Goal: Task Accomplishment & Management: Use online tool/utility

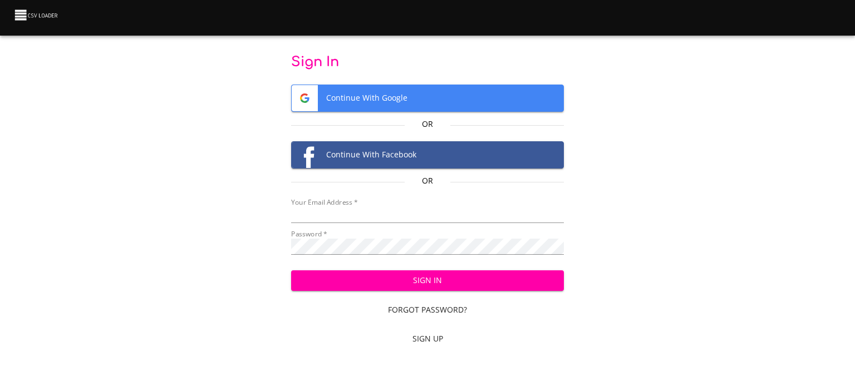
type input "finances@nothingad.com"
click at [404, 99] on span "Continue With Google" at bounding box center [428, 98] width 272 height 26
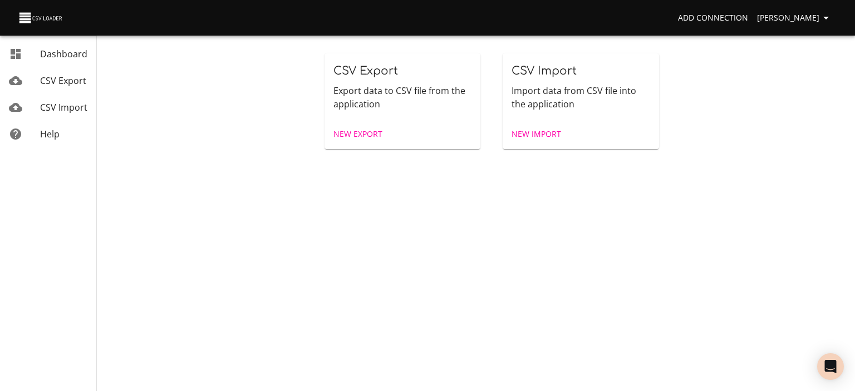
click at [525, 130] on span "New Import" at bounding box center [536, 134] width 50 height 14
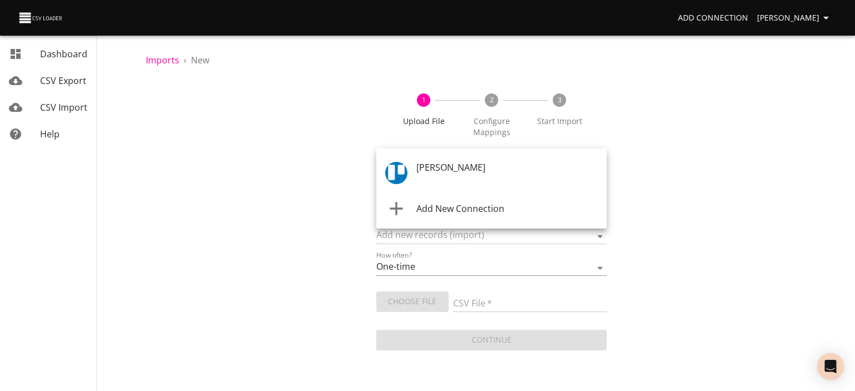
click at [436, 177] on body "Add Connection [PERSON_NAME] Dashboard CSV Export CSV Import Help Imports › New…" at bounding box center [427, 195] width 855 height 391
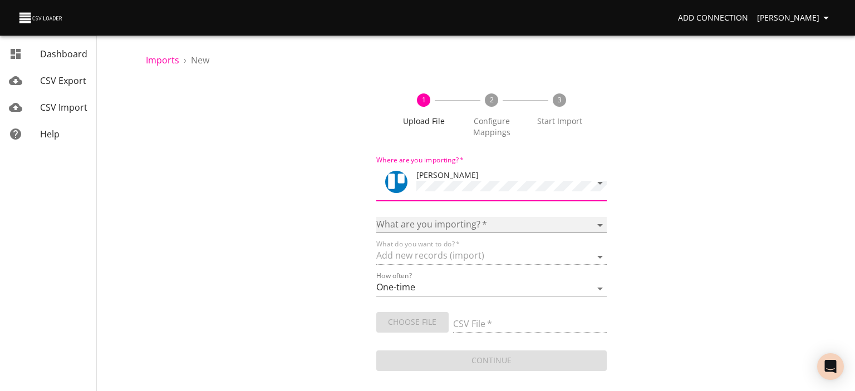
click at [441, 223] on select "Boards Cards Checkitems Checklists" at bounding box center [491, 225] width 230 height 16
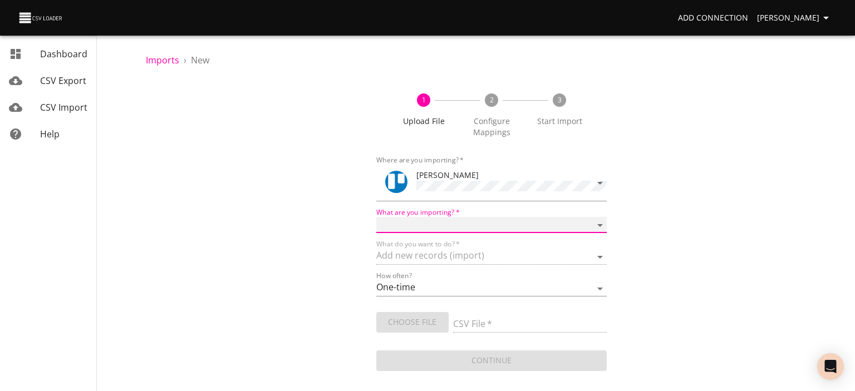
select select "cards"
click at [376, 217] on select "Boards Cards Checkitems Checklists" at bounding box center [491, 225] width 230 height 16
click at [414, 319] on span "Choose File" at bounding box center [412, 322] width 55 height 14
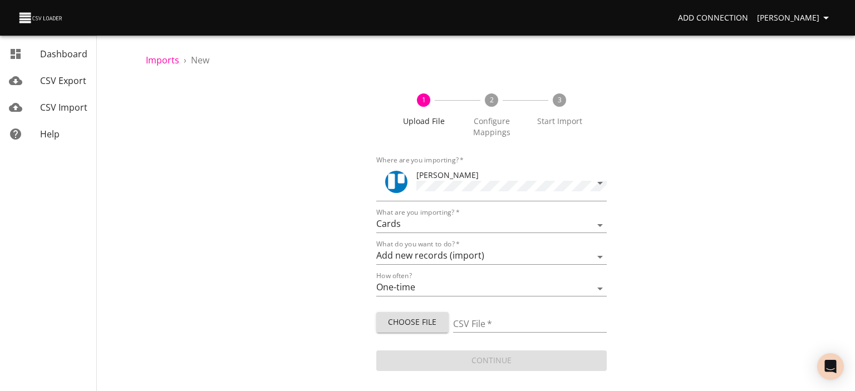
type input "NA18-NA-INB-Nuevo calendario GSHEET - Copia de Plantilla creacion zap.csv"
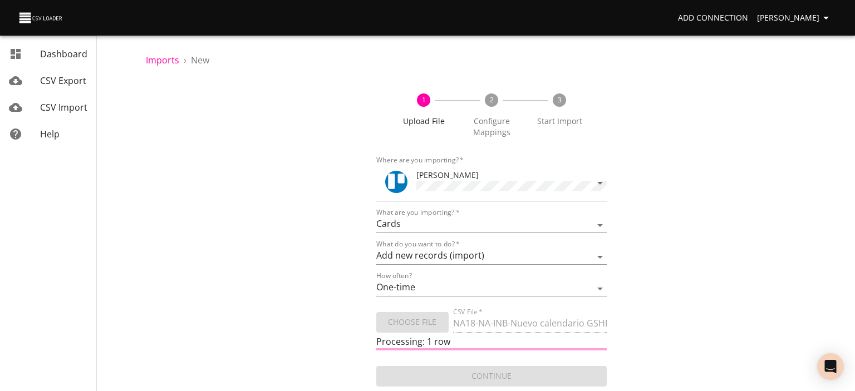
click at [674, 236] on div "1 Upload File 2 Configure Mappings 3 Start Import Where are you importing?   * …" at bounding box center [491, 234] width 691 height 309
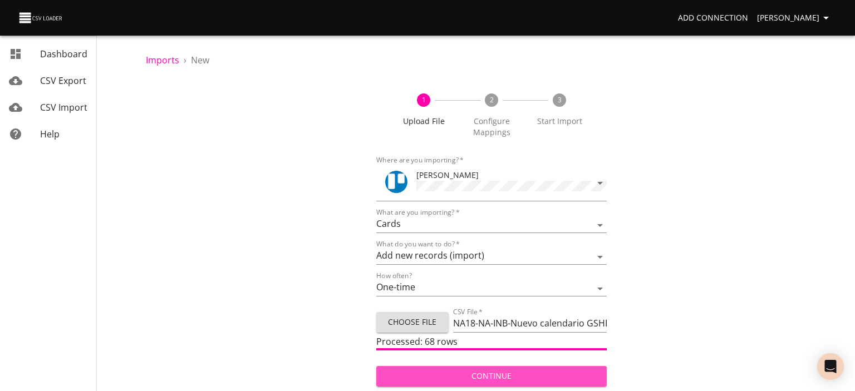
click at [492, 373] on span "Continue" at bounding box center [491, 376] width 213 height 14
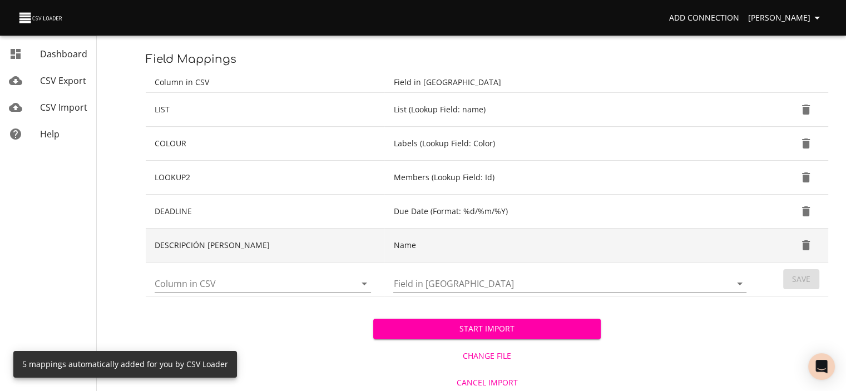
scroll to position [149, 0]
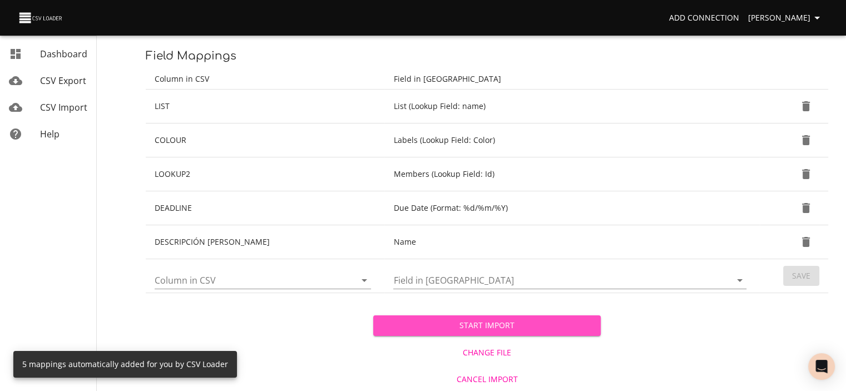
click at [477, 324] on span "Start Import" at bounding box center [487, 326] width 210 height 14
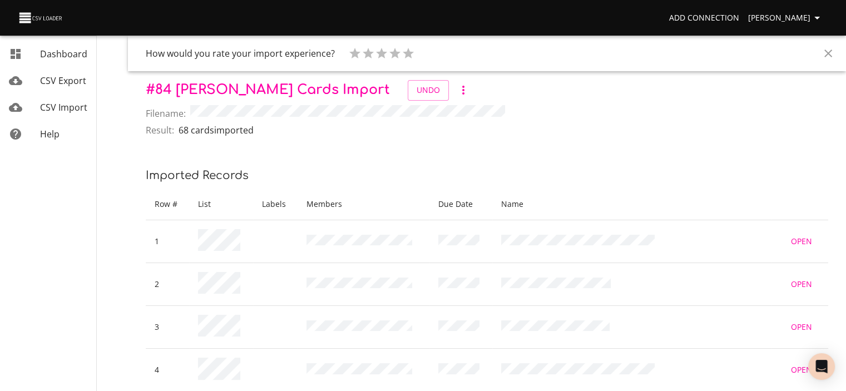
click at [828, 52] on icon "Close" at bounding box center [828, 53] width 13 height 13
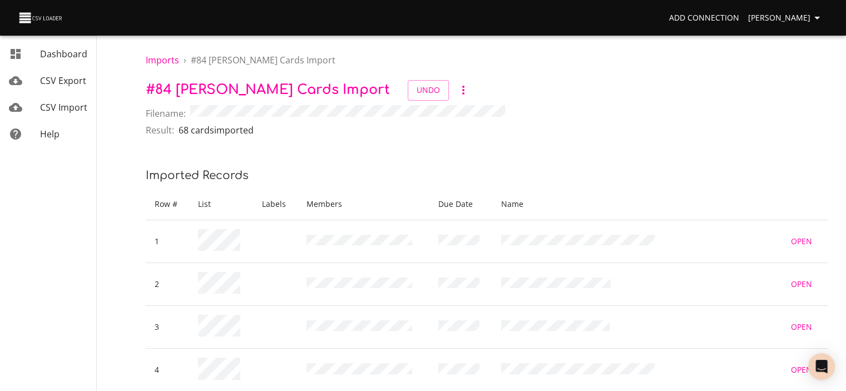
click at [818, 18] on icon "button" at bounding box center [817, 17] width 13 height 13
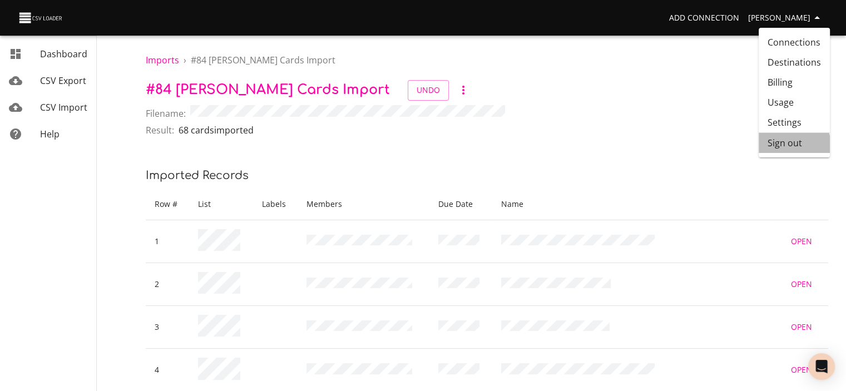
click at [785, 146] on li "Sign out" at bounding box center [794, 143] width 71 height 20
